Goal: Task Accomplishment & Management: Use online tool/utility

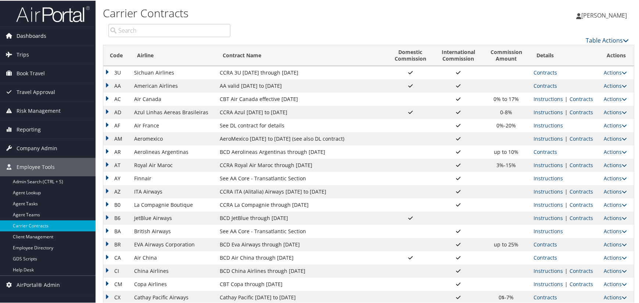
click at [34, 32] on span "Dashboards" at bounding box center [32, 35] width 30 height 18
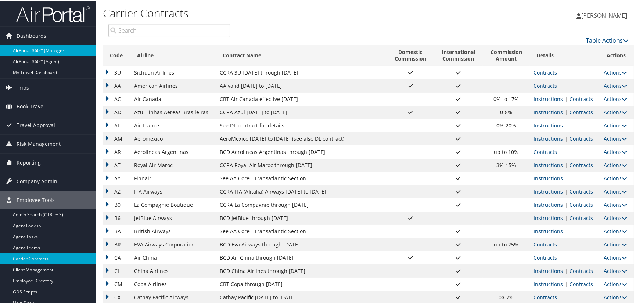
click at [37, 48] on link "AirPortal 360™ (Manager)" at bounding box center [48, 49] width 96 height 11
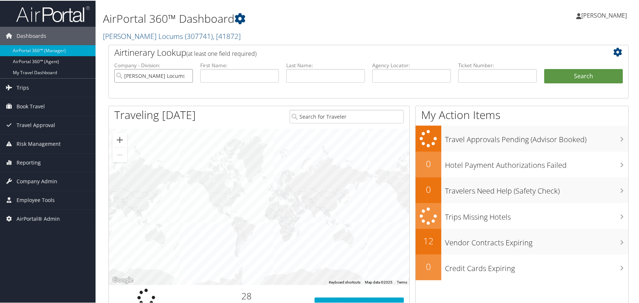
click at [184, 75] on input "Hayes Locums" at bounding box center [153, 75] width 79 height 14
click at [415, 78] on input "text" at bounding box center [411, 75] width 79 height 14
paste input "KLKBGE"
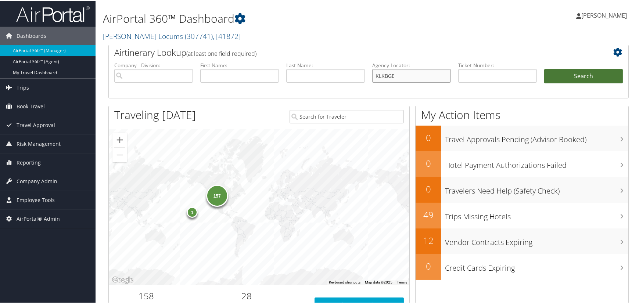
type input "KLKBGE"
click at [575, 76] on button "Search" at bounding box center [583, 75] width 79 height 15
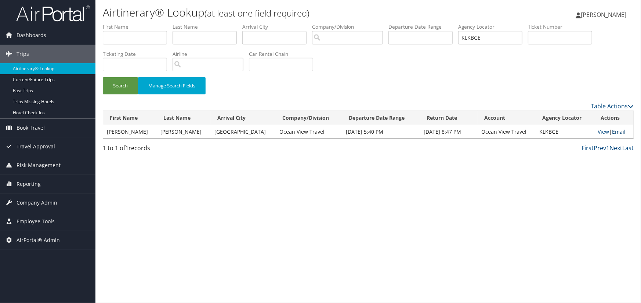
click at [622, 129] on link "Email" at bounding box center [619, 131] width 14 height 7
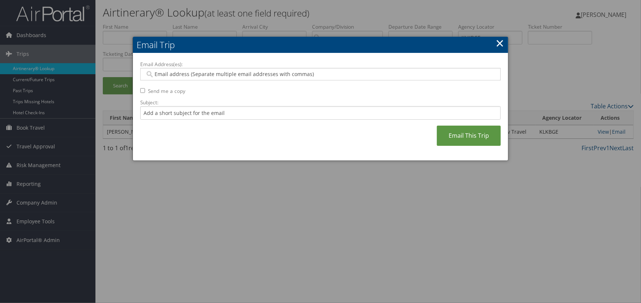
click at [185, 77] on input "Email Address(es):" at bounding box center [320, 74] width 351 height 7
click at [503, 43] on link "×" at bounding box center [500, 43] width 8 height 15
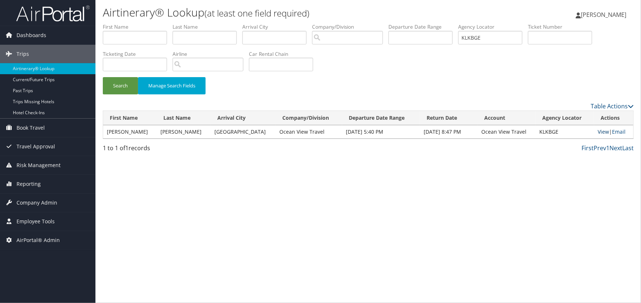
click at [599, 131] on link "View" at bounding box center [603, 131] width 11 height 7
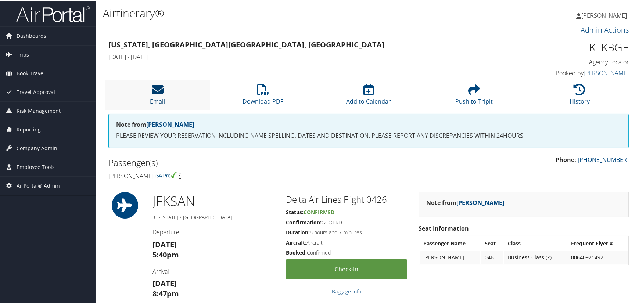
click at [163, 91] on icon at bounding box center [158, 89] width 12 height 12
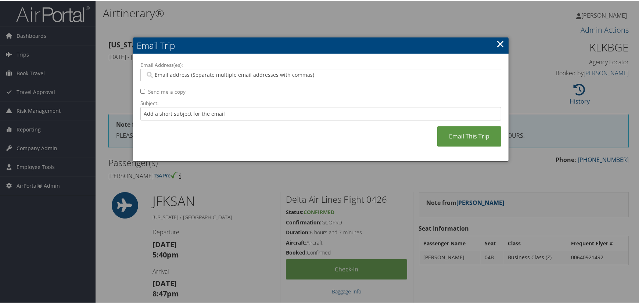
click at [330, 75] on input "Email Address(es):" at bounding box center [320, 74] width 351 height 7
type input "eli"
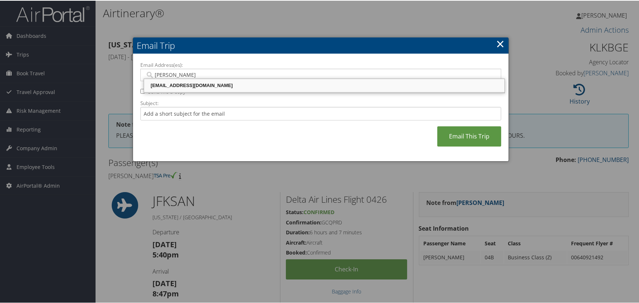
click at [209, 81] on div "elin@ovtravel.com" at bounding box center [324, 84] width 358 height 7
type input "elin@ovtravel.com"
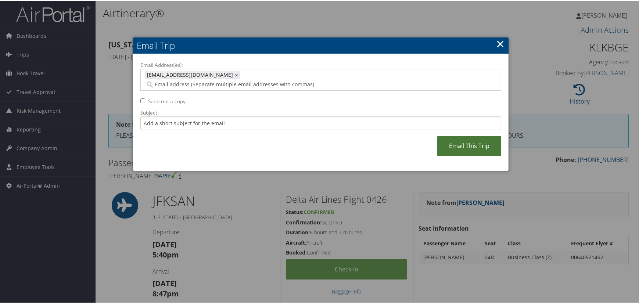
click at [473, 136] on link "Email This Trip" at bounding box center [469, 145] width 64 height 20
